Goal: Task Accomplishment & Management: Use online tool/utility

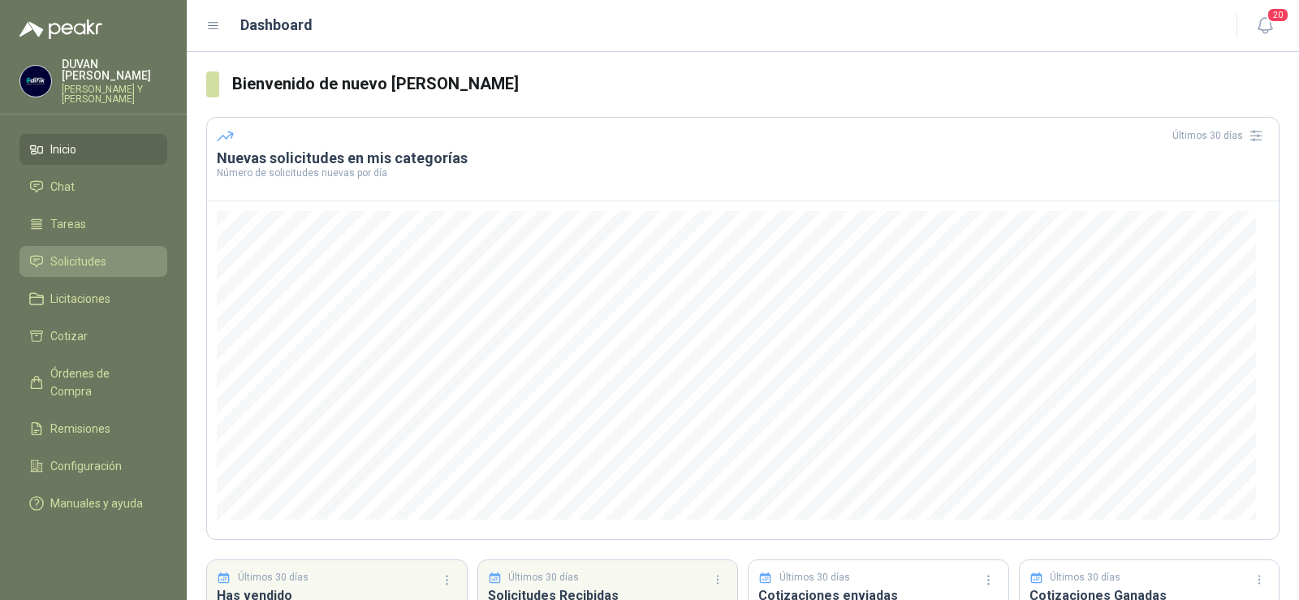
click at [71, 260] on span "Solicitudes" at bounding box center [78, 262] width 56 height 18
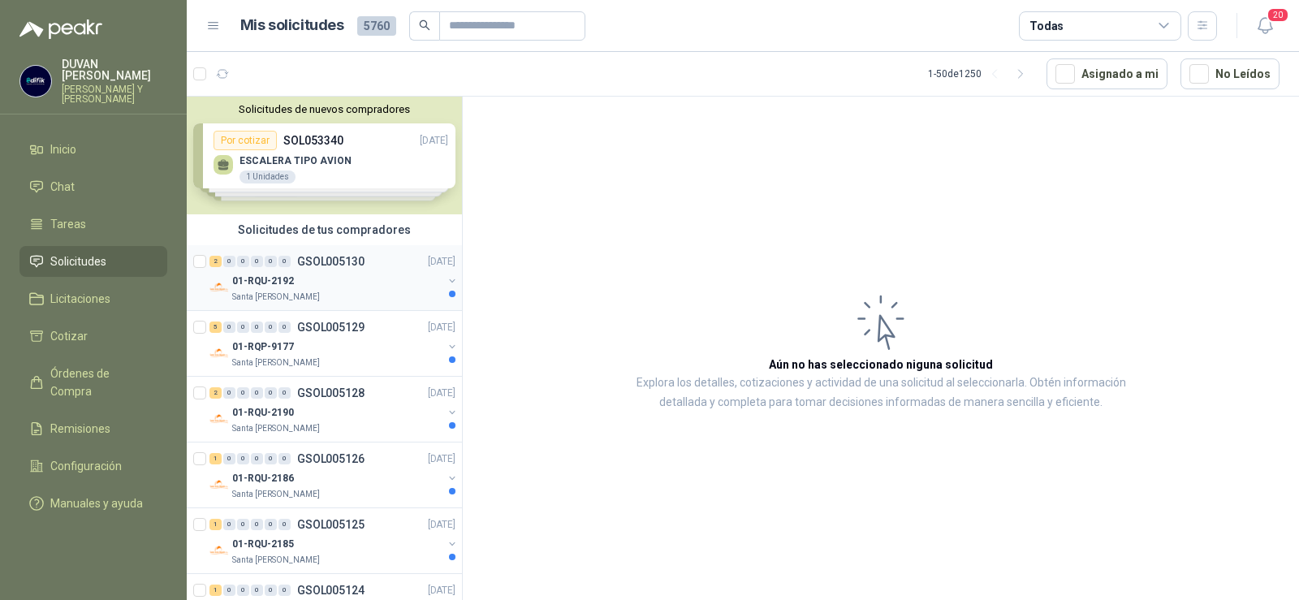
click at [329, 256] on p "GSOL005130" at bounding box center [330, 261] width 67 height 11
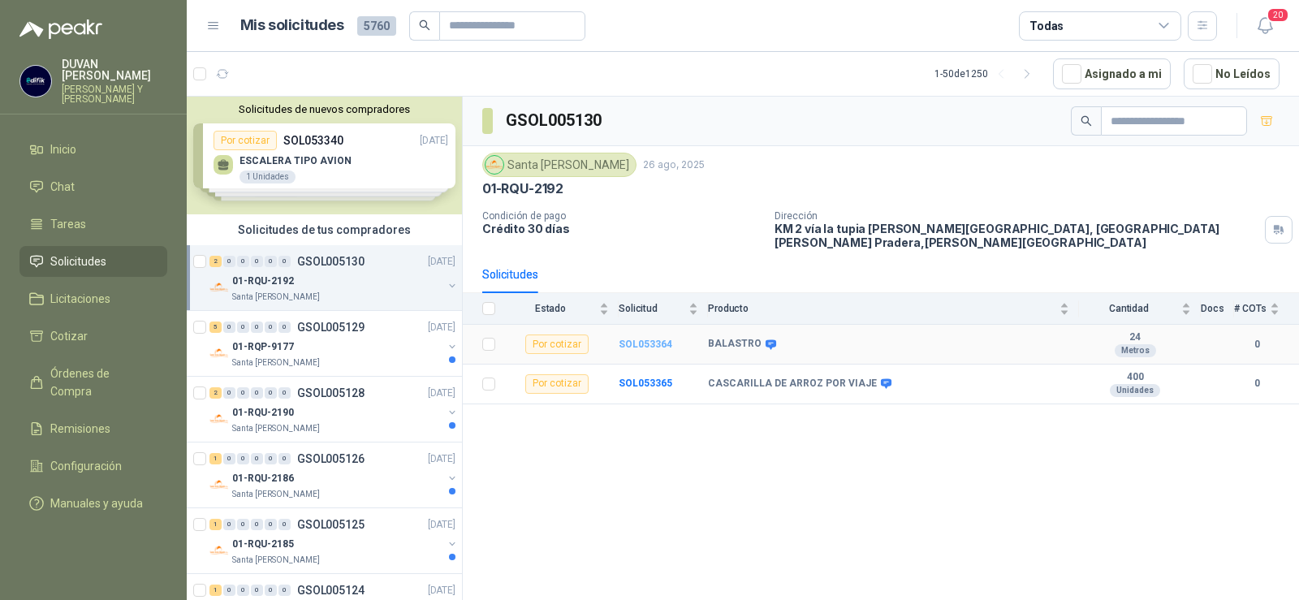
click at [653, 339] on b "SOL053364" at bounding box center [646, 344] width 54 height 11
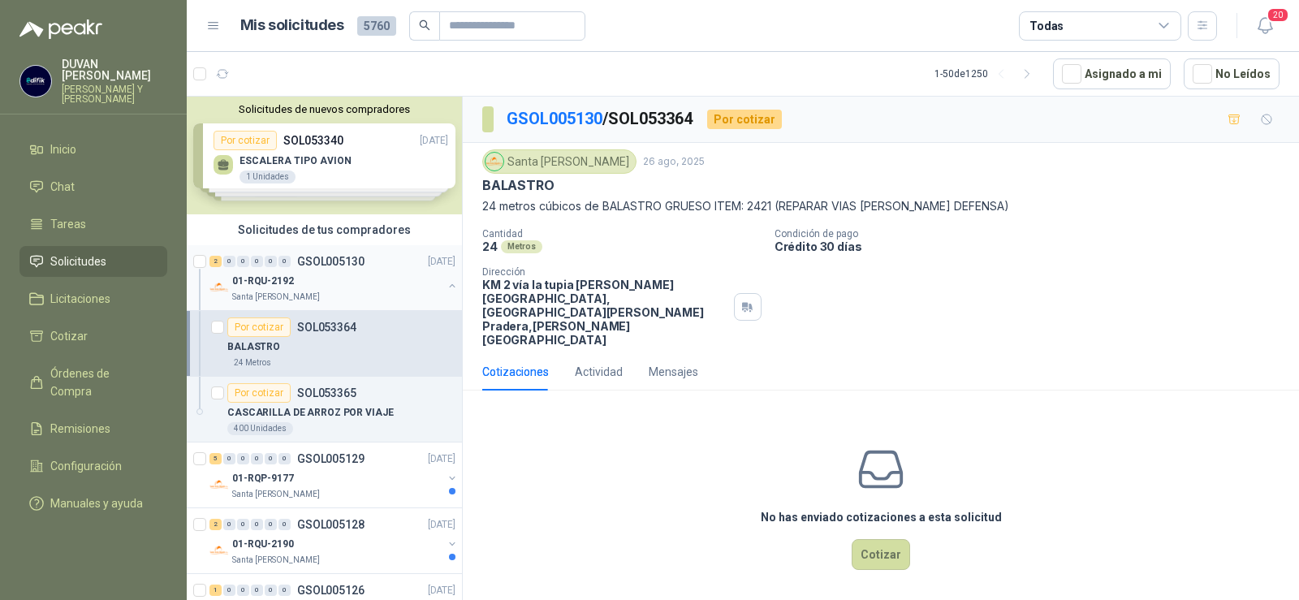
click at [333, 260] on p "GSOL005130" at bounding box center [330, 261] width 67 height 11
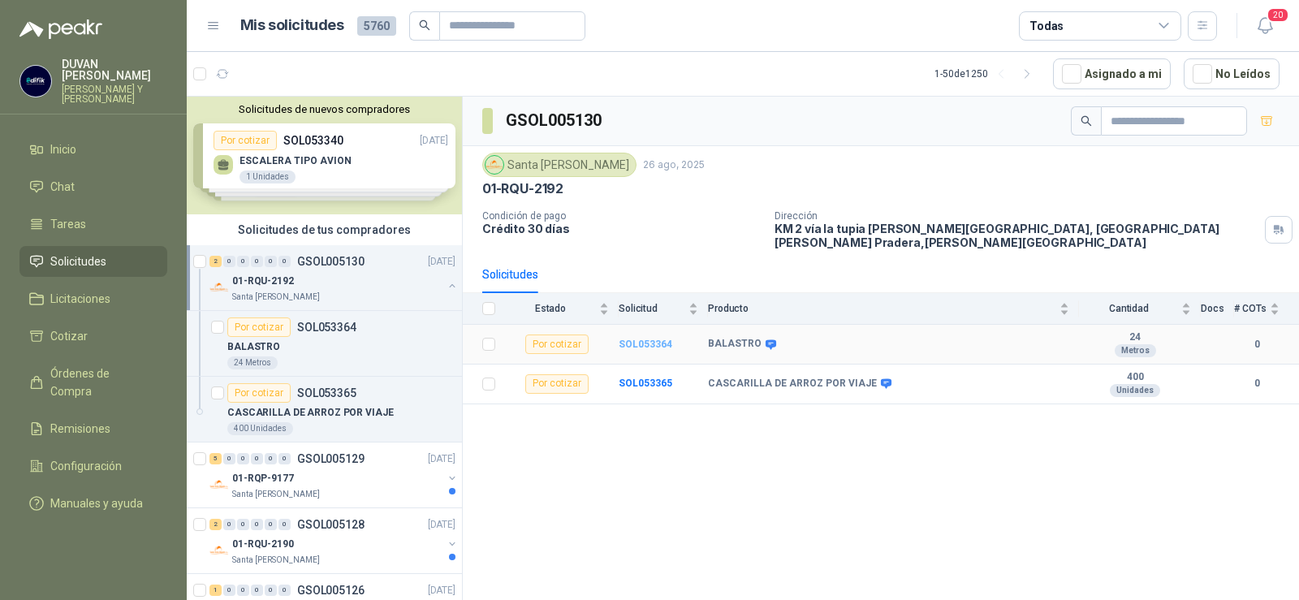
click at [657, 339] on b "SOL053364" at bounding box center [646, 344] width 54 height 11
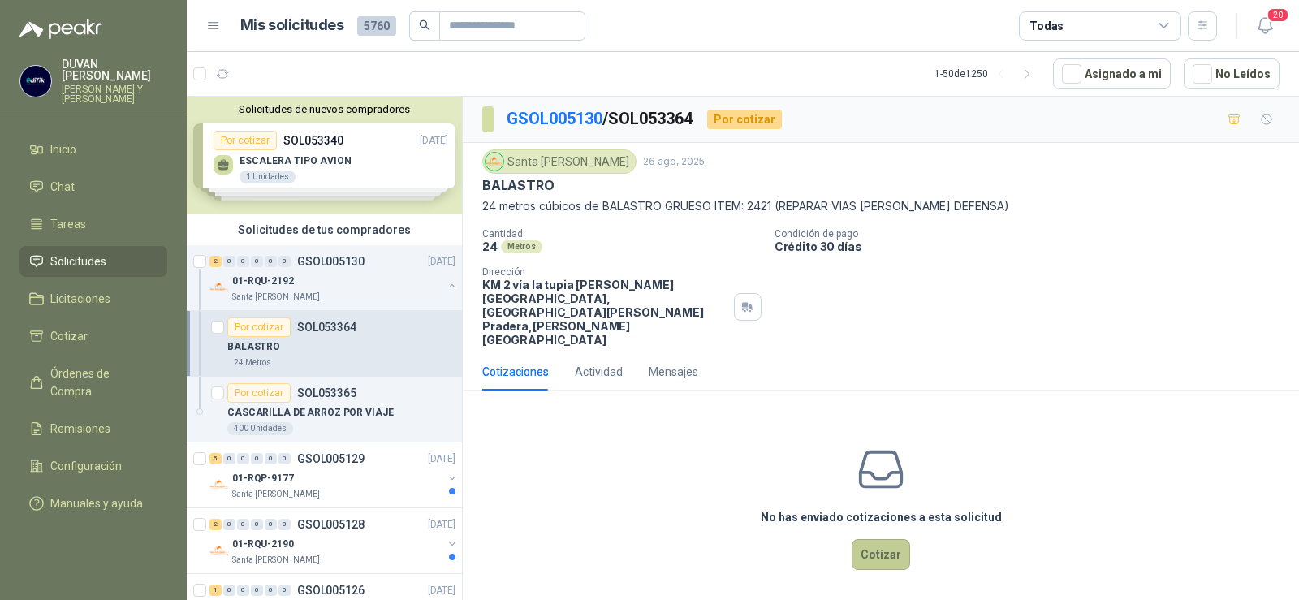
click at [889, 539] on button "Cotizar" at bounding box center [881, 554] width 58 height 31
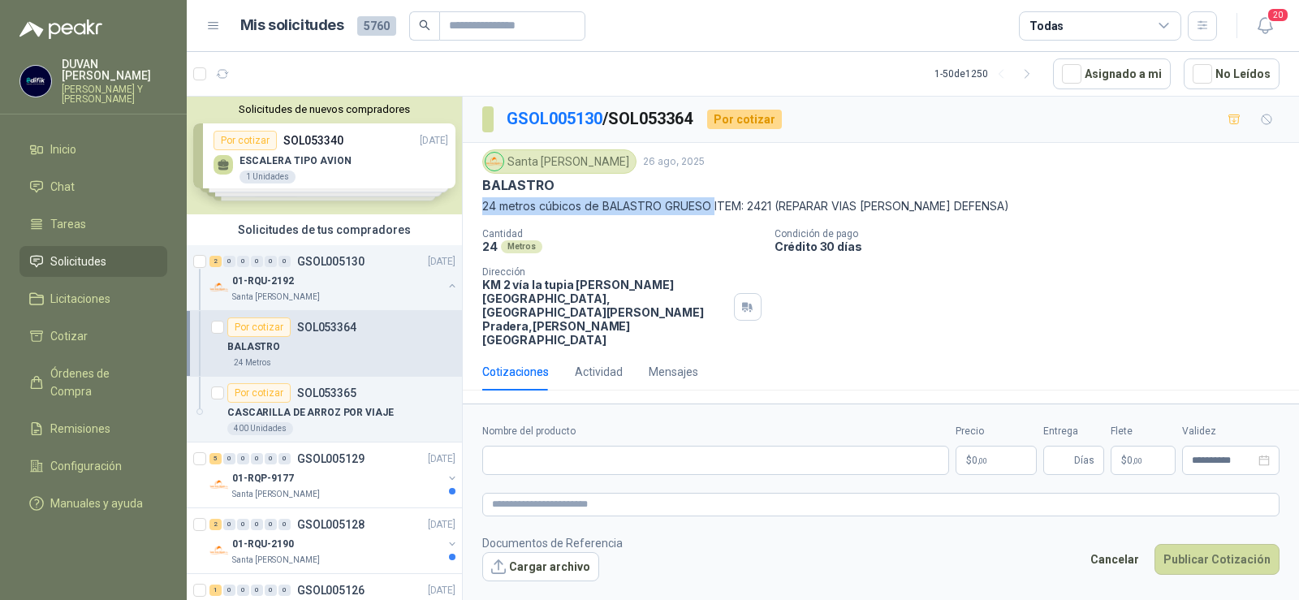
drag, startPoint x: 483, startPoint y: 206, endPoint x: 715, endPoint y: 201, distance: 231.5
click at [715, 201] on p "24 metros cúbicos de BALASTRO GRUESO ITEM: 2421 (REPARAR VIAS [PERSON_NAME] DEF…" at bounding box center [880, 206] width 797 height 18
copy p "24 metros cúbicos de BALASTRO GRUESO"
click at [509, 446] on input "Nombre del producto" at bounding box center [715, 460] width 467 height 29
type input "*"
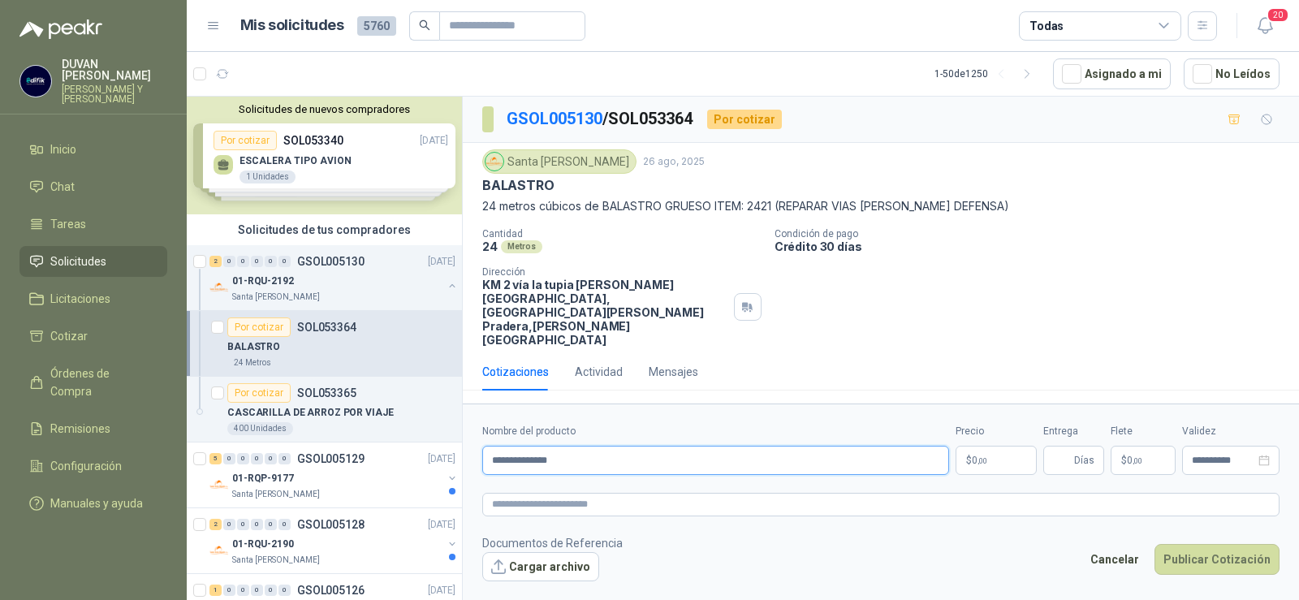
drag, startPoint x: 488, startPoint y: 416, endPoint x: 566, endPoint y: 416, distance: 78.0
click at [566, 446] on input "**********" at bounding box center [715, 460] width 467 height 29
type input "**********"
paste textarea "**********"
type textarea "**********"
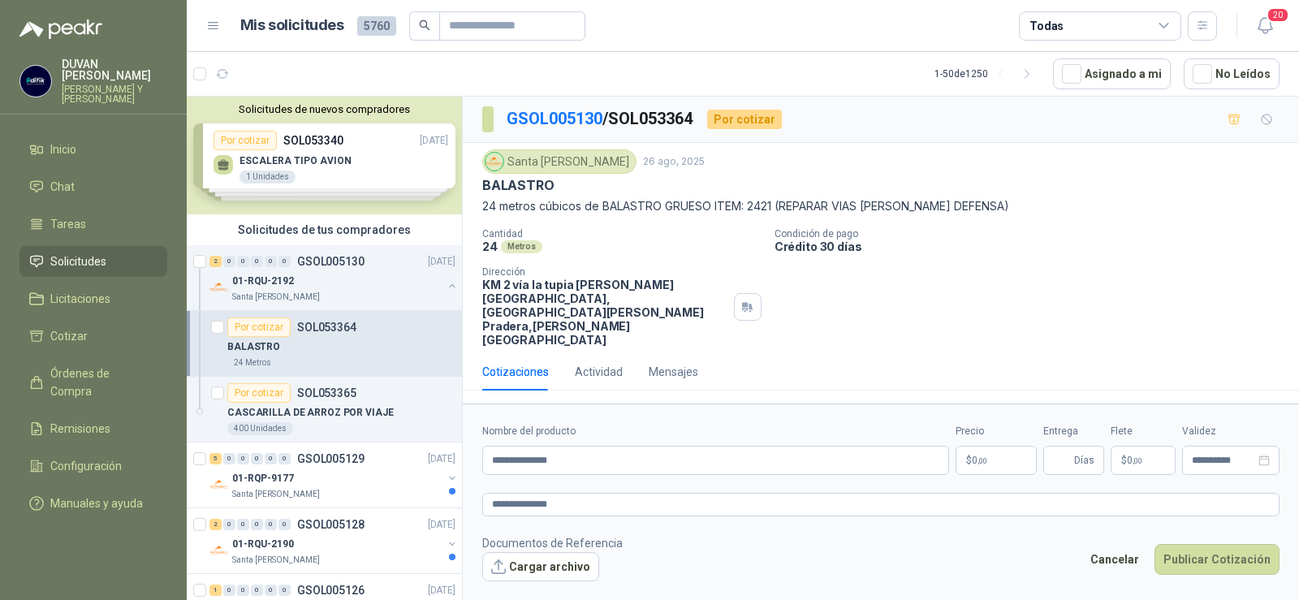
click at [972, 456] on span "0 ,00" at bounding box center [979, 461] width 15 height 10
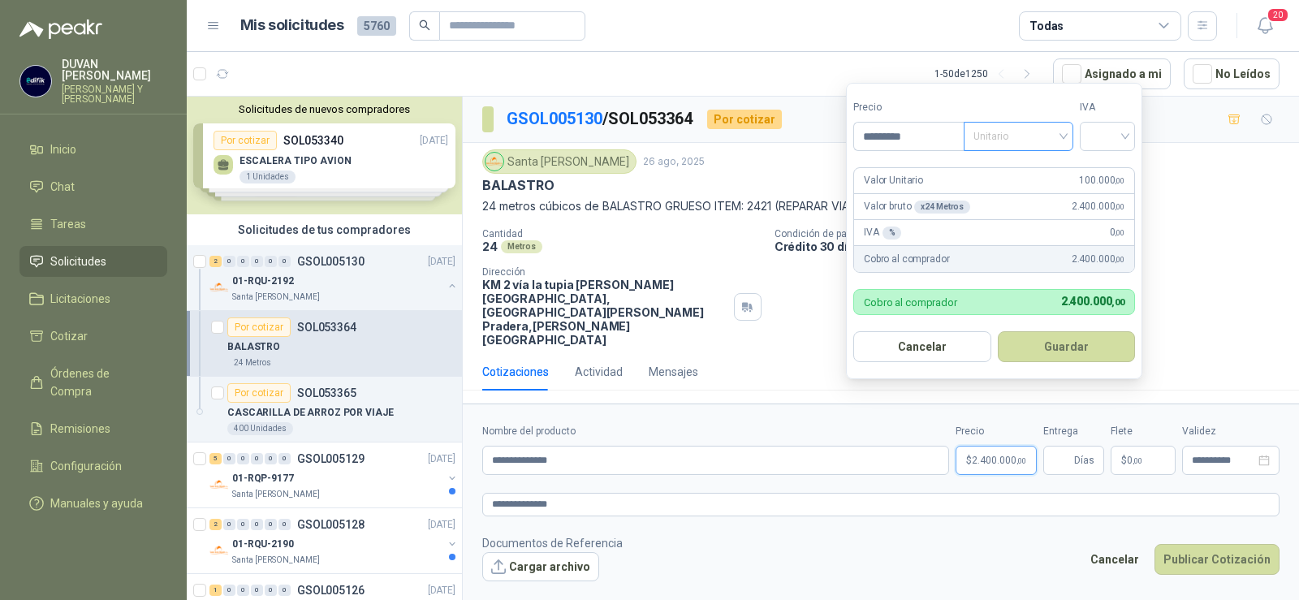
click at [1064, 139] on span "Unitario" at bounding box center [1019, 136] width 90 height 24
type input "*********"
click at [1024, 170] on div "Unitario" at bounding box center [1022, 170] width 84 height 18
click at [1133, 135] on div at bounding box center [1107, 136] width 55 height 29
click at [1103, 166] on div "19%" at bounding box center [1111, 170] width 30 height 18
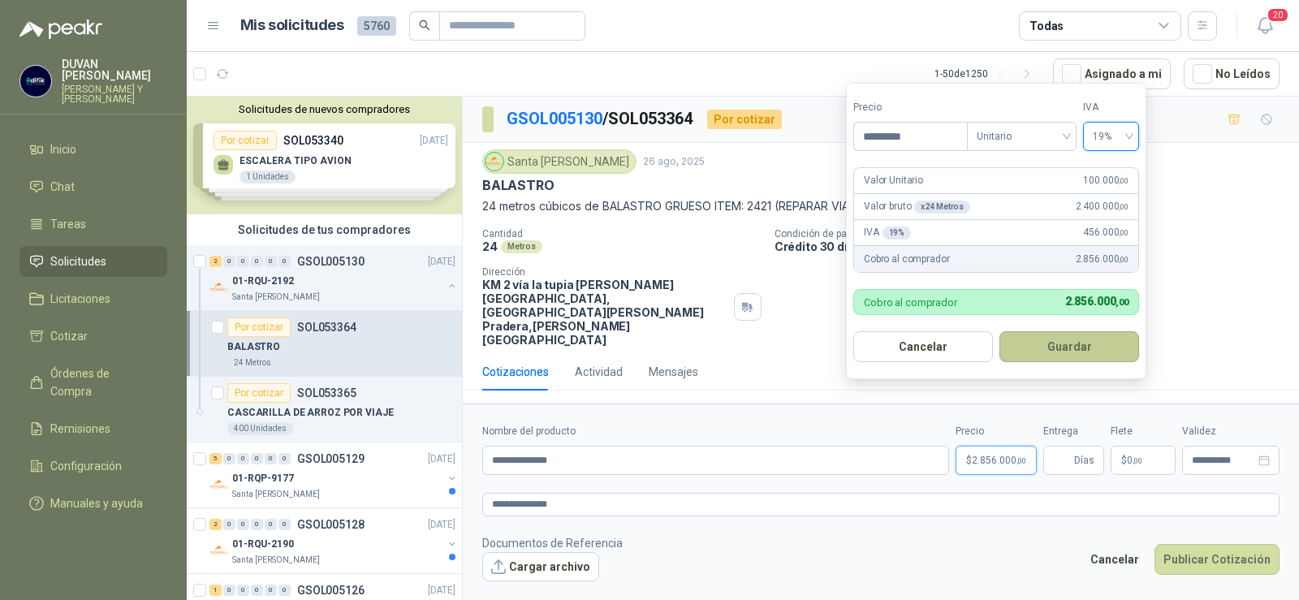
click at [1074, 353] on button "Guardar" at bounding box center [1070, 346] width 140 height 31
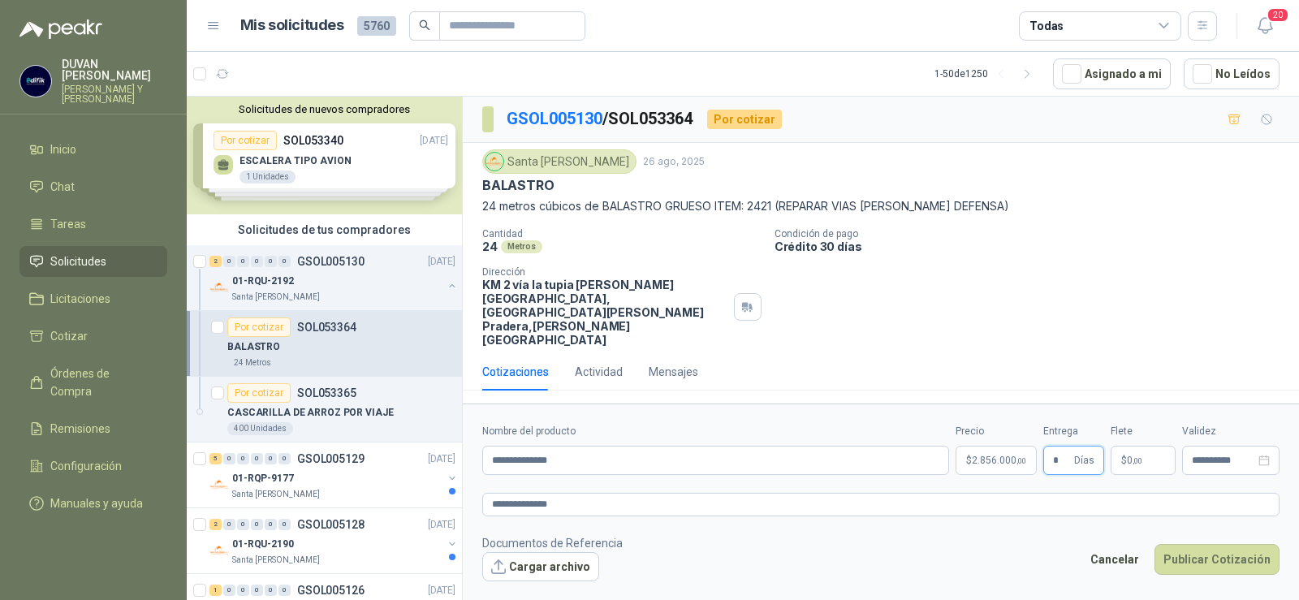
type input "*"
click at [1128, 456] on span "0 ,00" at bounding box center [1134, 461] width 15 height 10
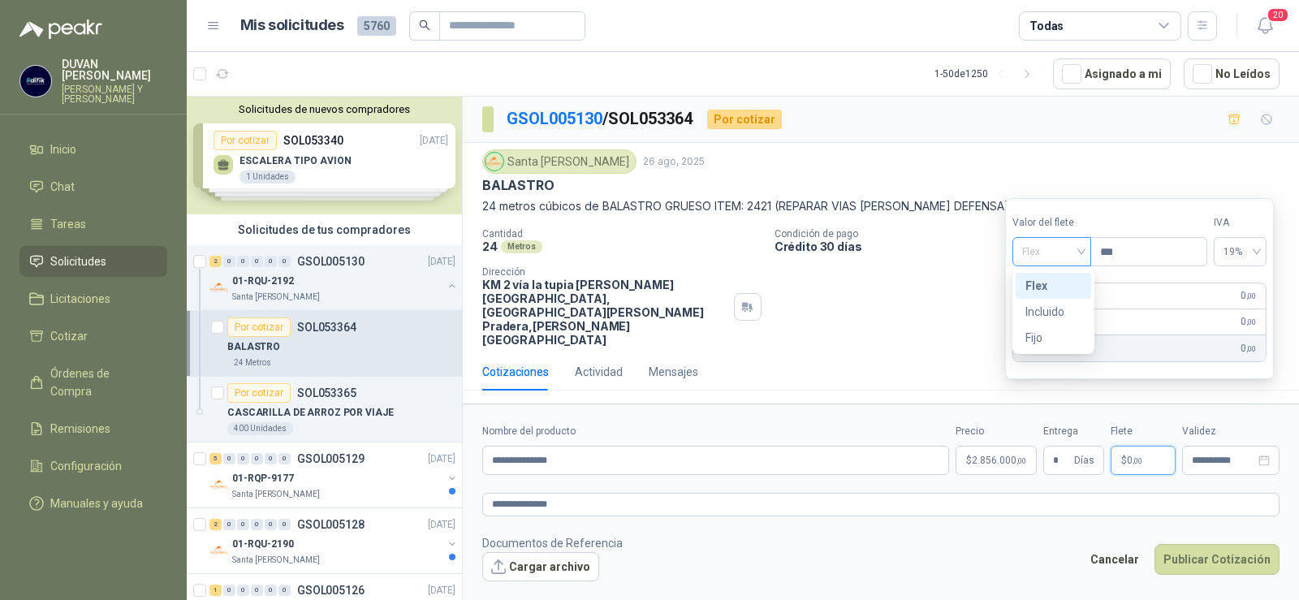
click at [1087, 258] on div "Flex" at bounding box center [1052, 251] width 79 height 29
click at [1049, 306] on div "Incluido" at bounding box center [1054, 312] width 56 height 18
click at [1087, 253] on div "Incluido" at bounding box center [1050, 251] width 82 height 29
click at [1042, 309] on div "Incluido" at bounding box center [1051, 312] width 59 height 18
click at [1216, 544] on button "Publicar Cotización" at bounding box center [1217, 559] width 125 height 31
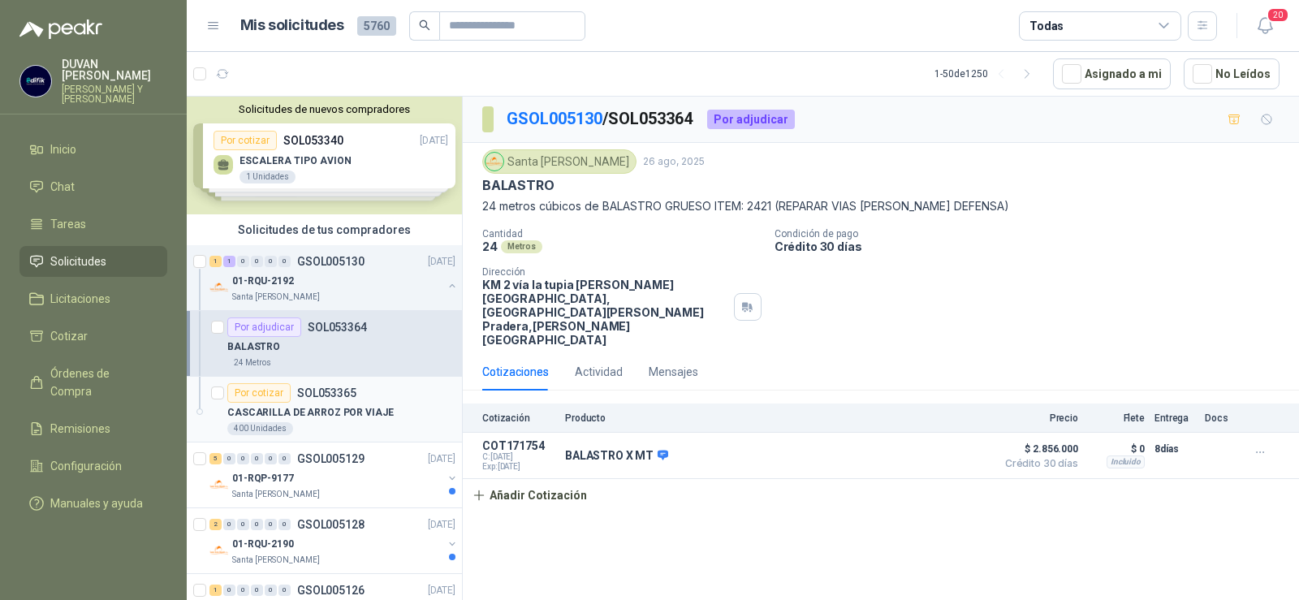
click at [312, 403] on div "CASCARILLA DE ARROZ POR VIAJE" at bounding box center [341, 412] width 228 height 19
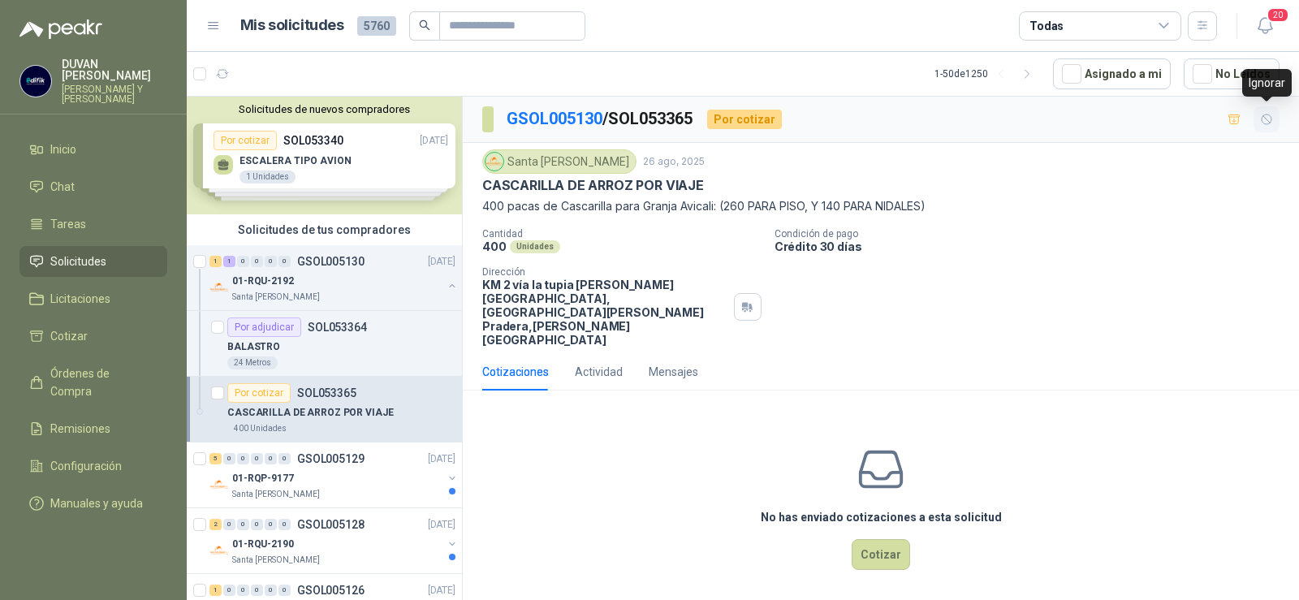
click at [1269, 124] on icon "button" at bounding box center [1267, 119] width 10 height 10
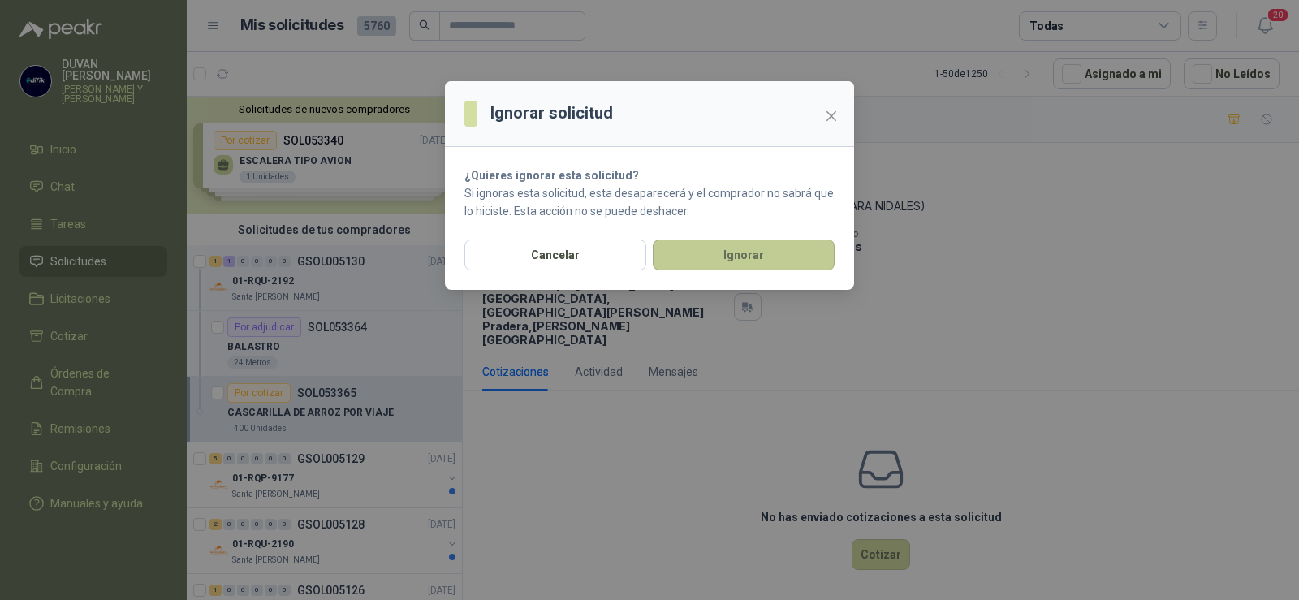
click at [787, 261] on button "Ignorar" at bounding box center [744, 255] width 182 height 31
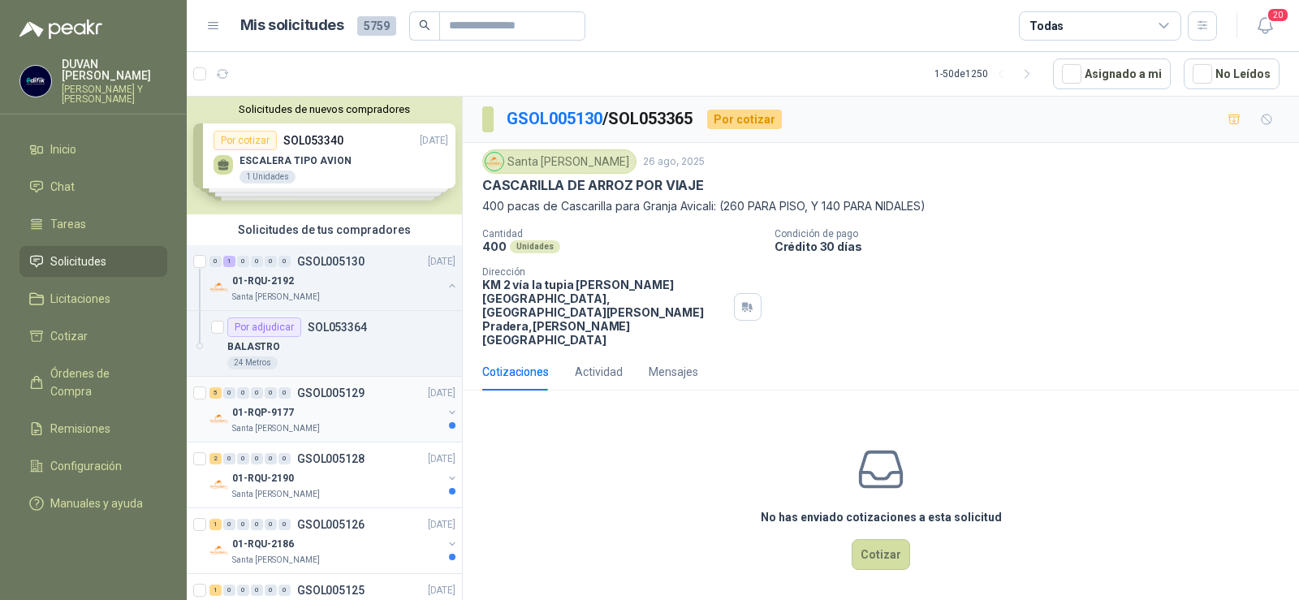
click at [330, 387] on p "GSOL005129" at bounding box center [330, 392] width 67 height 11
